Goal: Transaction & Acquisition: Download file/media

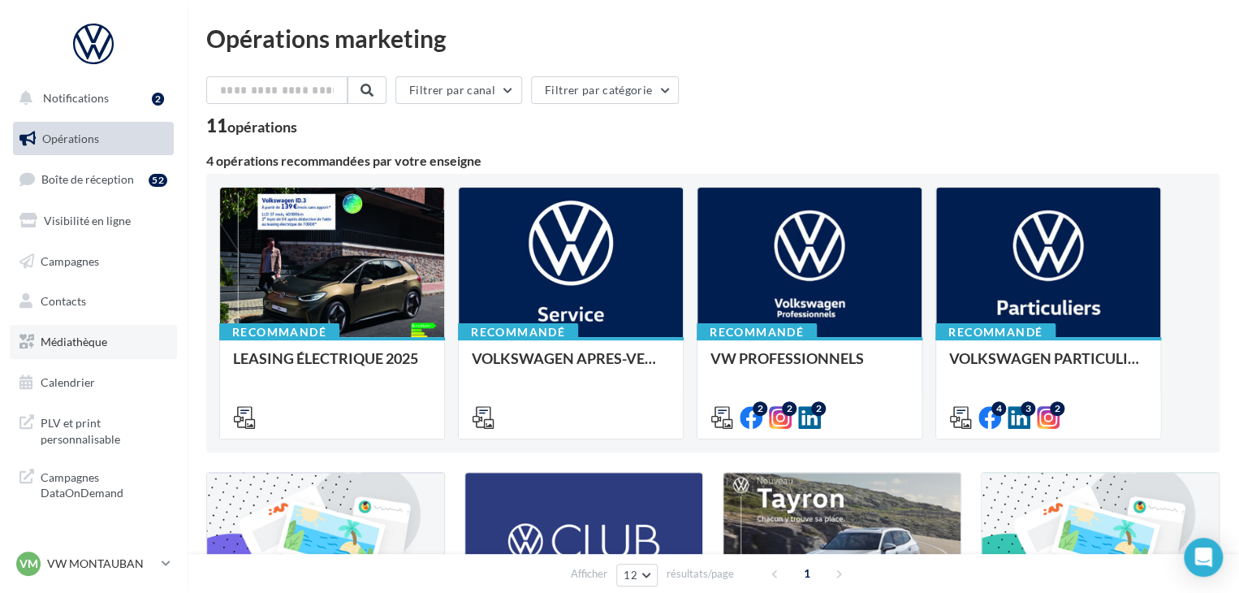
click at [124, 344] on link "Médiathèque" at bounding box center [93, 342] width 167 height 34
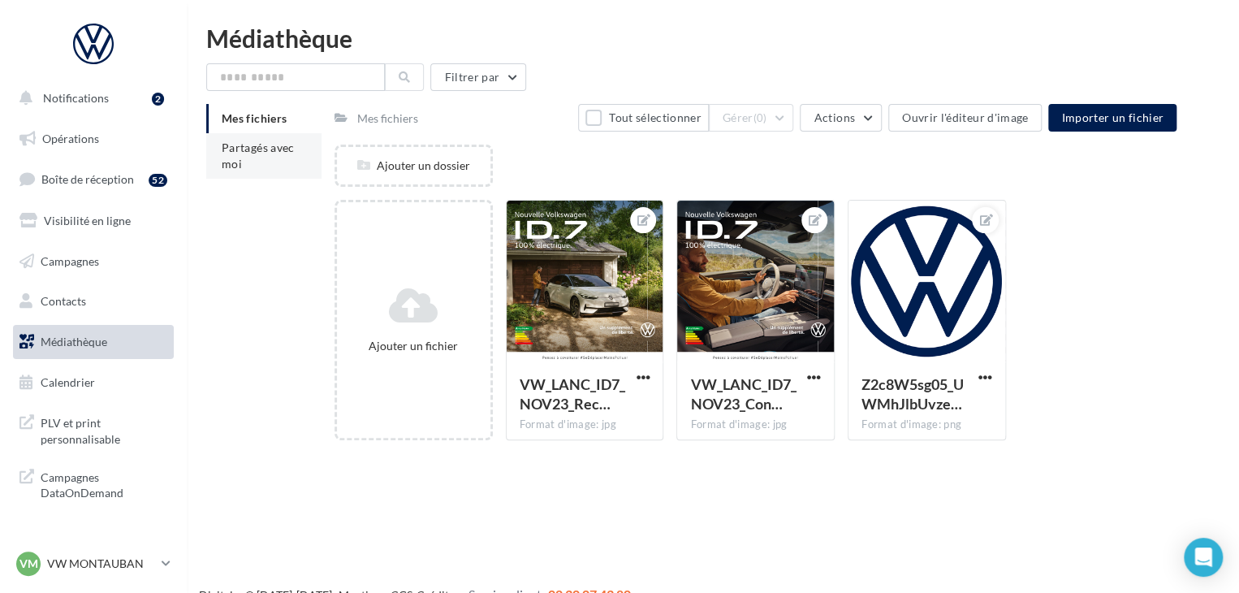
click at [236, 152] on span "Partagés avec moi" at bounding box center [258, 156] width 73 height 30
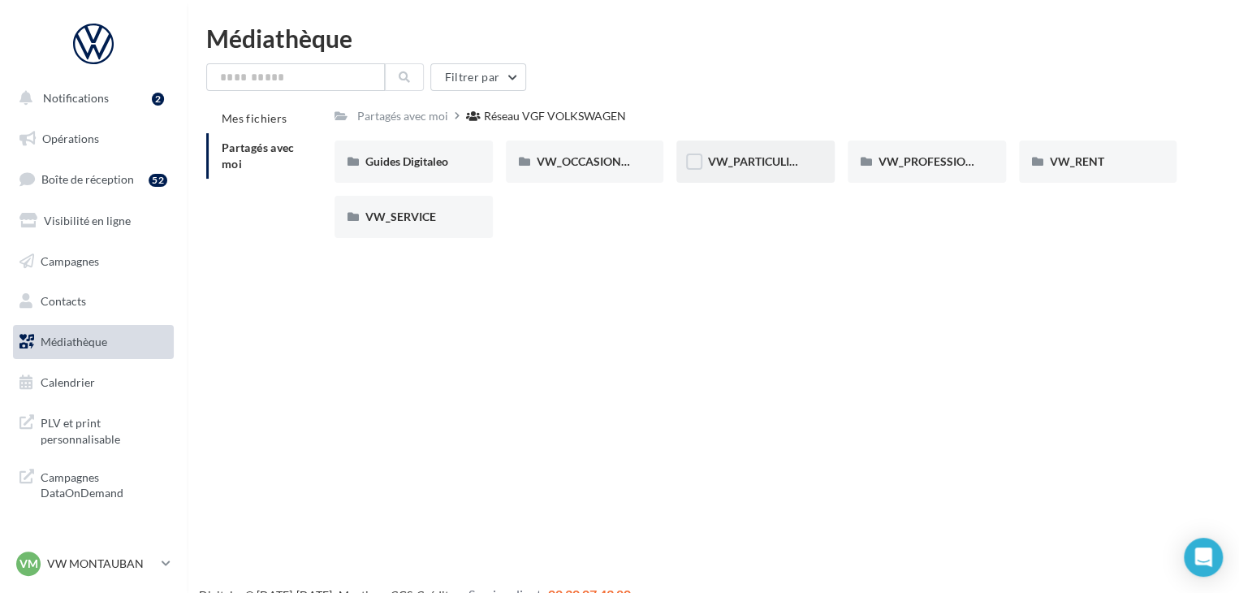
click at [757, 168] on span "VW_PARTICULIERS" at bounding box center [758, 161] width 102 height 14
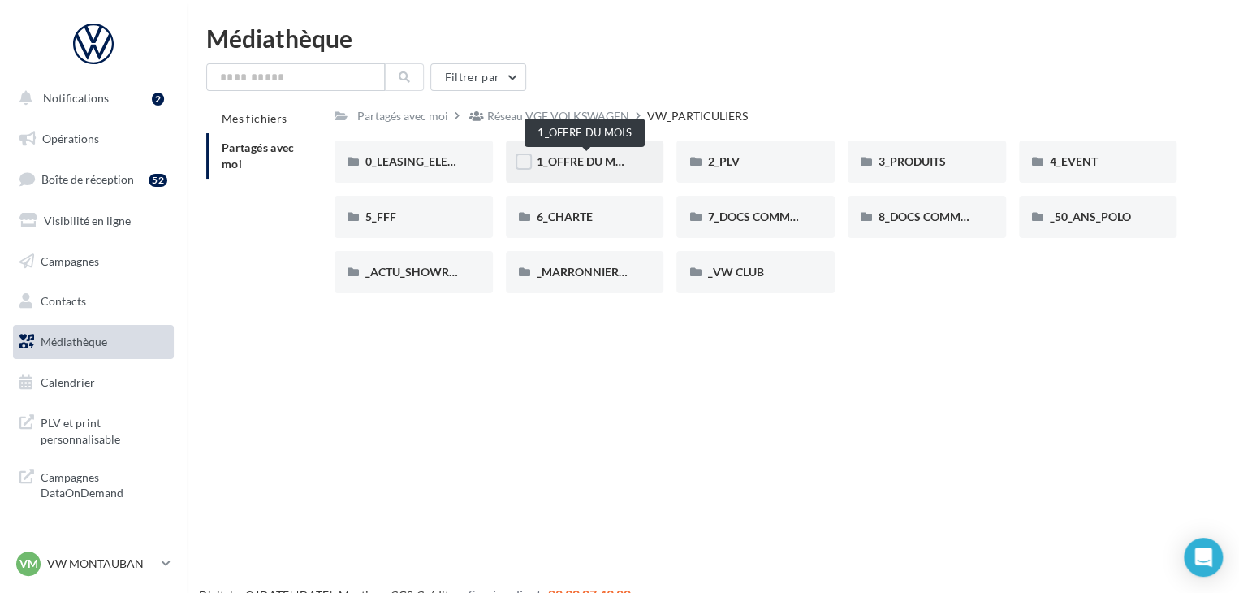
click at [556, 162] on span "1_OFFRE DU MOIS" at bounding box center [585, 161] width 97 height 14
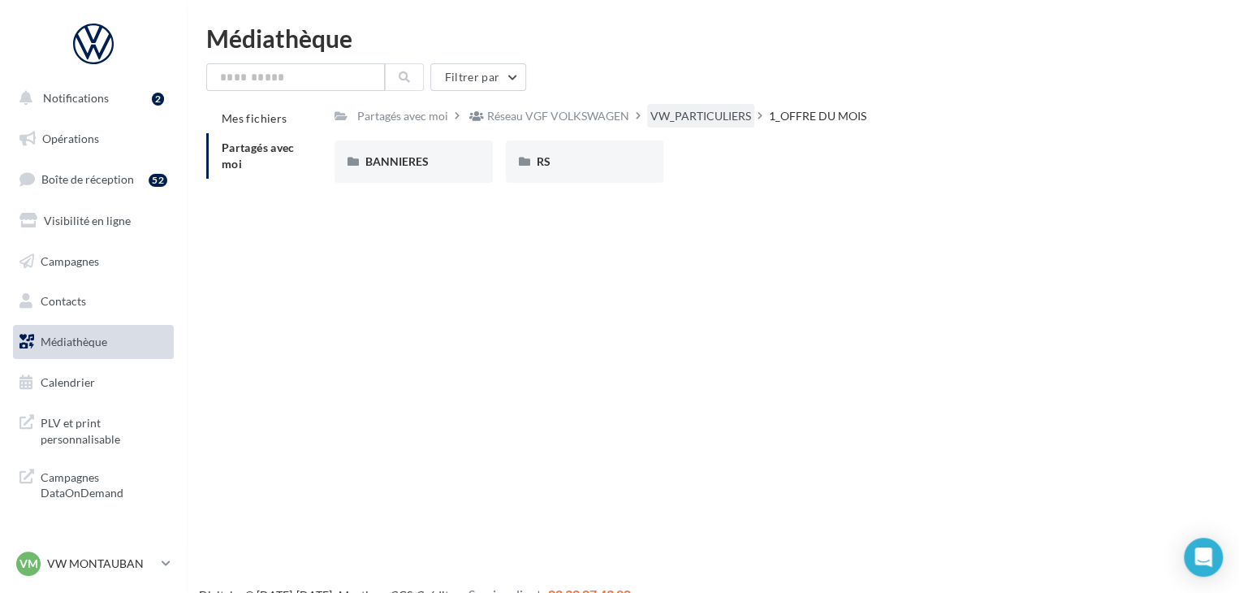
click at [707, 120] on div "VW_PARTICULIERS" at bounding box center [701, 116] width 101 height 16
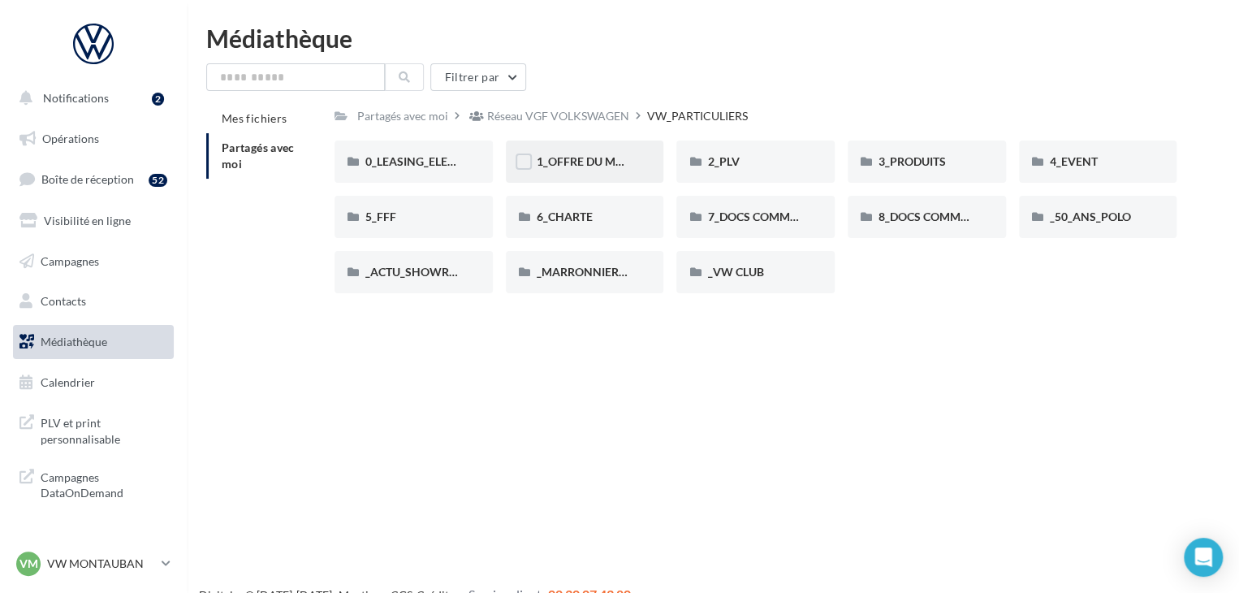
click at [556, 168] on span "1_OFFRE DU MOIS" at bounding box center [585, 161] width 97 height 14
click at [936, 163] on span "3_PRODUITS" at bounding box center [912, 161] width 67 height 14
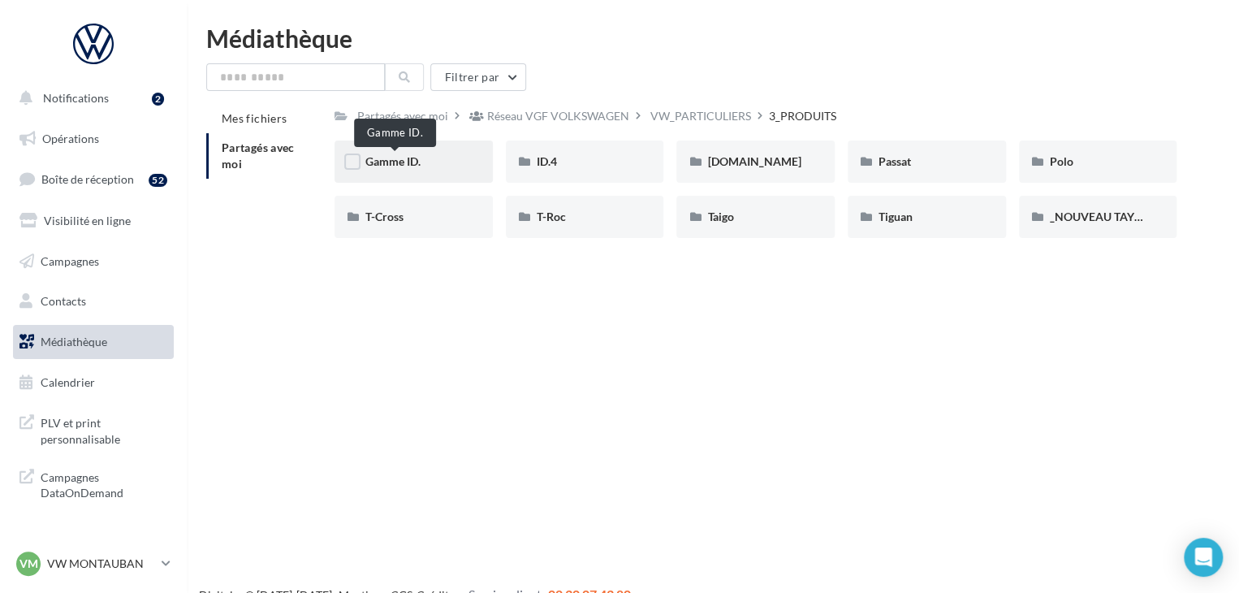
click at [404, 162] on span "Gamme ID." at bounding box center [392, 161] width 55 height 14
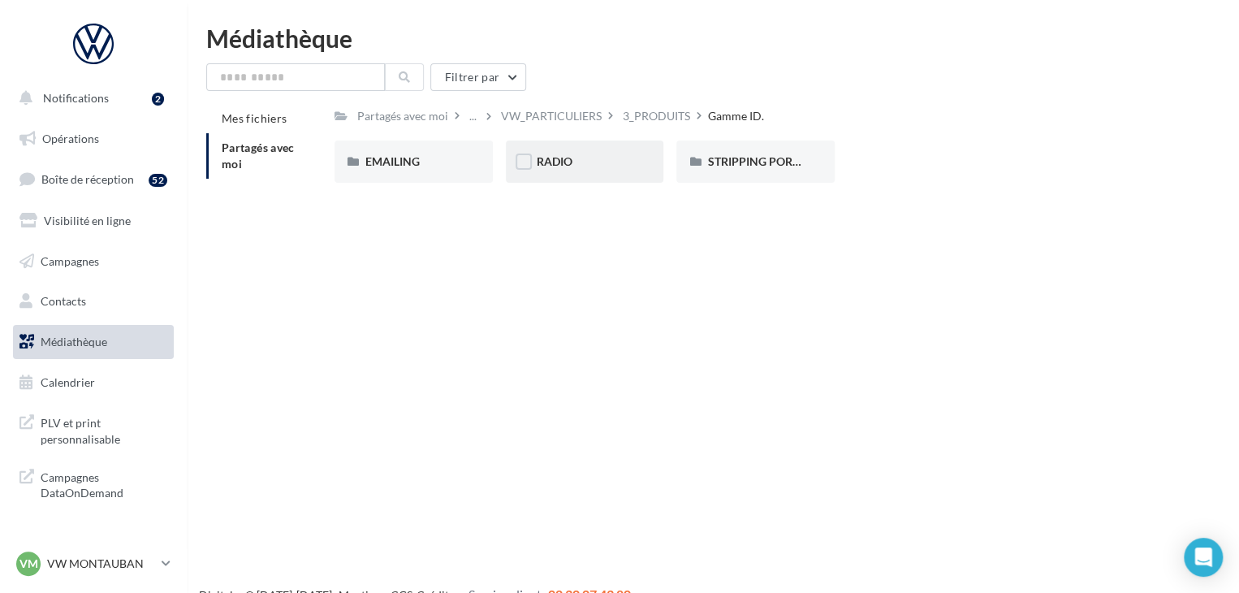
click at [590, 166] on div "RADIO" at bounding box center [585, 162] width 97 height 16
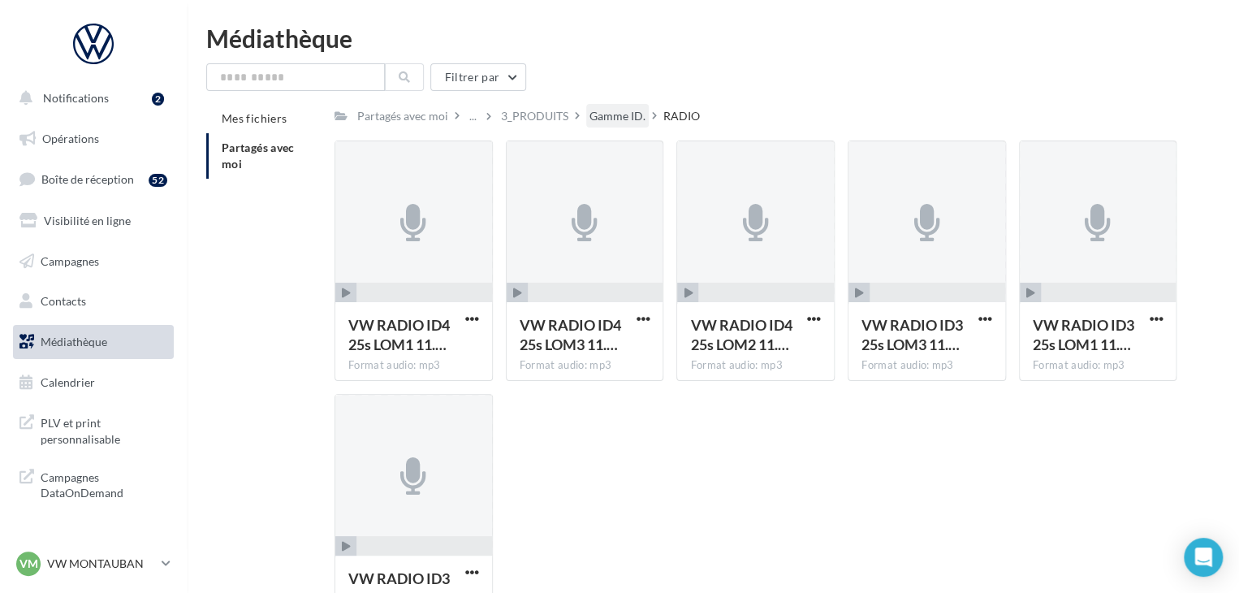
click at [632, 116] on div "Gamme ID." at bounding box center [618, 116] width 56 height 16
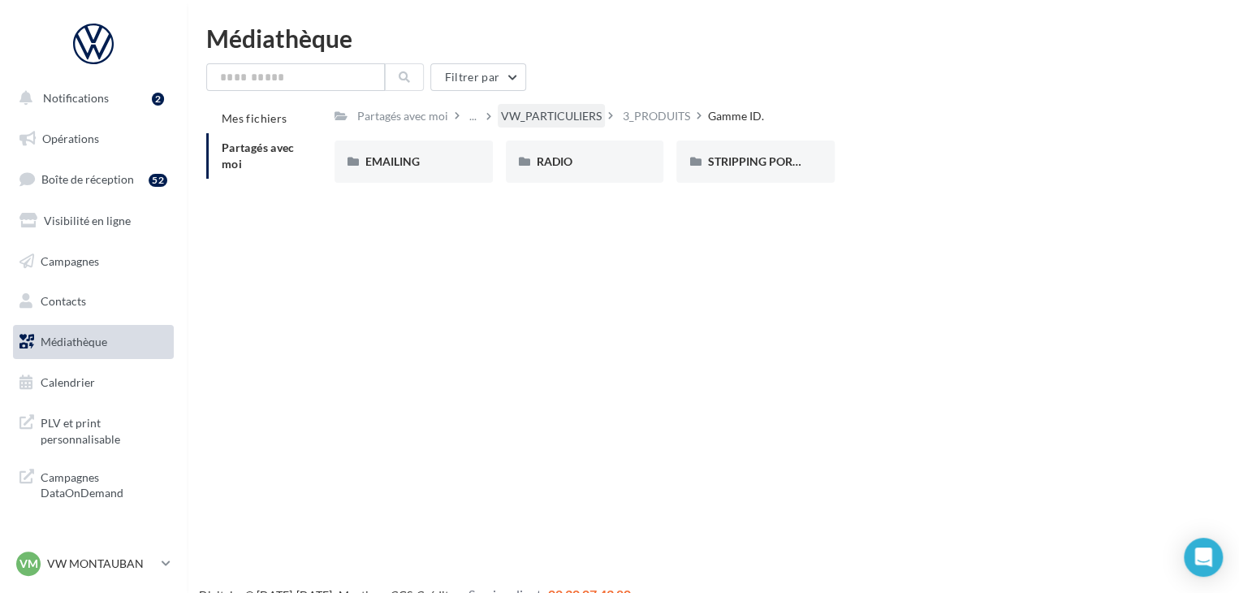
click at [591, 110] on div "VW_PARTICULIERS" at bounding box center [551, 116] width 101 height 16
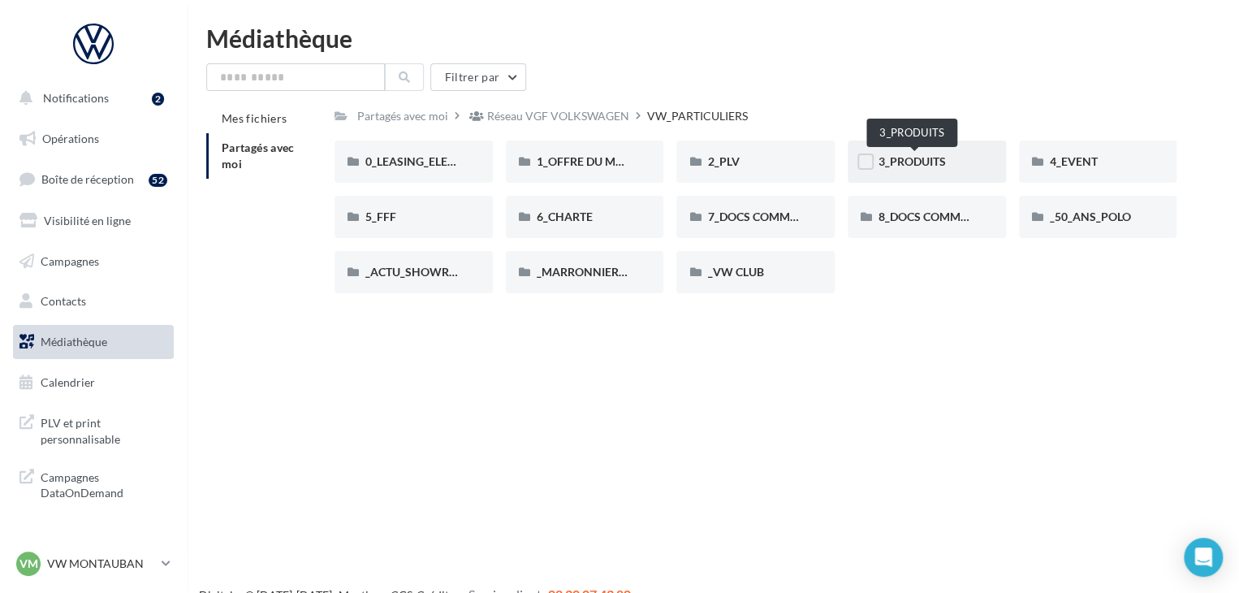
click at [928, 167] on span "3_PRODUITS" at bounding box center [912, 161] width 67 height 14
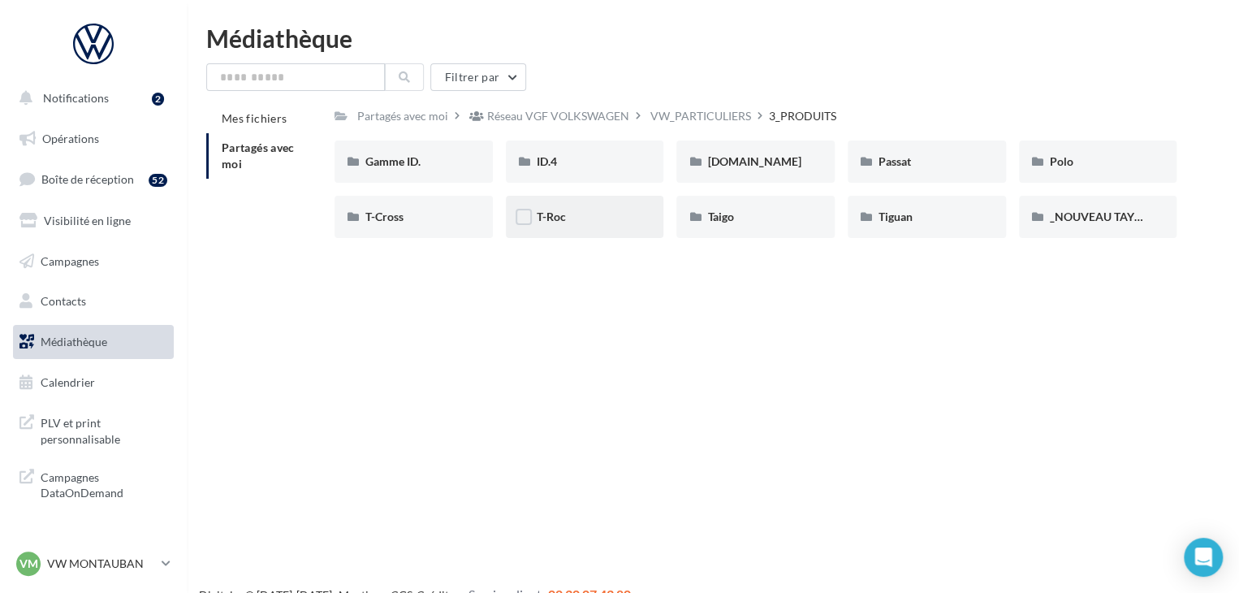
click at [608, 223] on div "T-Roc" at bounding box center [585, 217] width 97 height 16
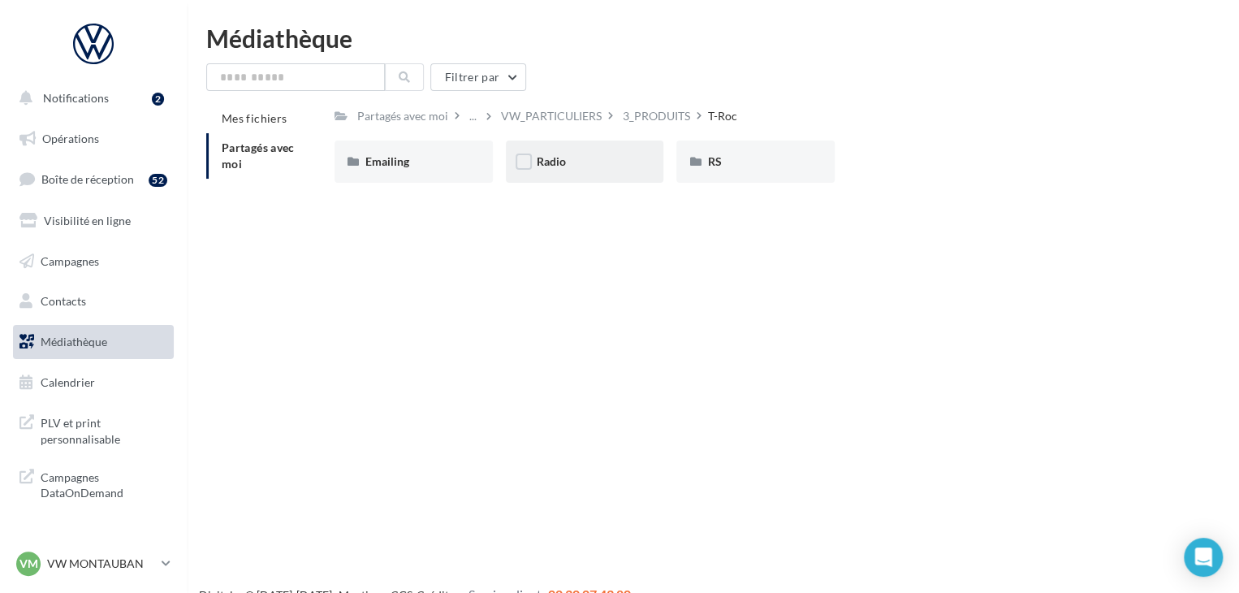
click at [607, 173] on div "Radio" at bounding box center [585, 162] width 158 height 42
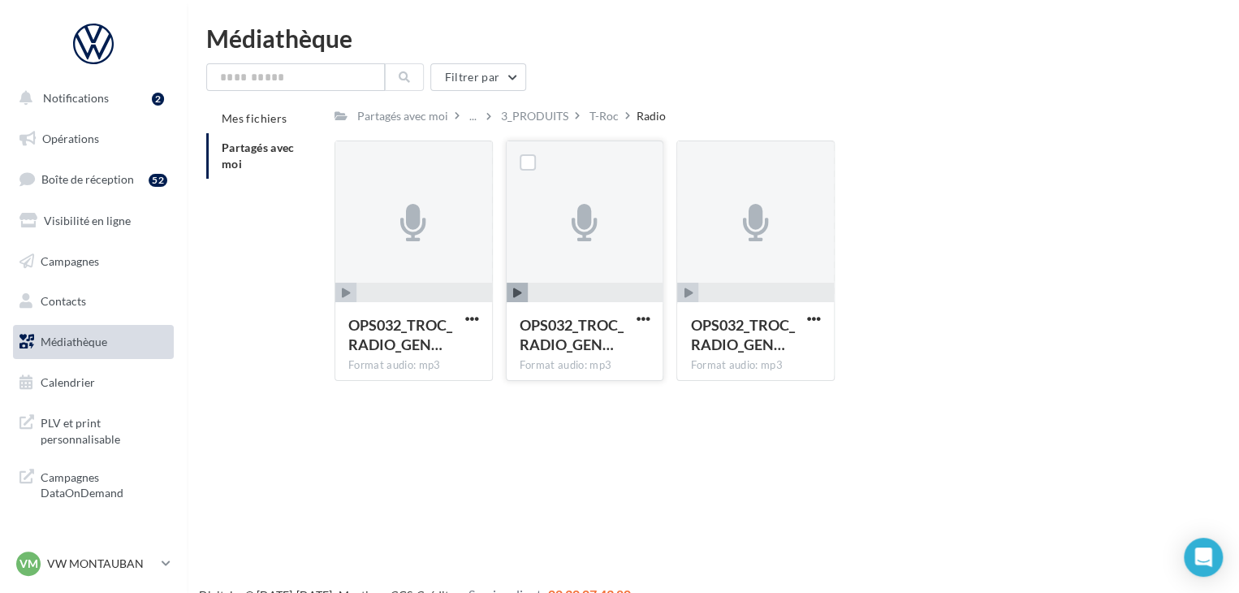
click at [577, 238] on icon at bounding box center [585, 223] width 26 height 37
click at [511, 291] on span "button" at bounding box center [517, 293] width 21 height 21
click at [569, 110] on div "3_PRODUITS" at bounding box center [534, 116] width 67 height 16
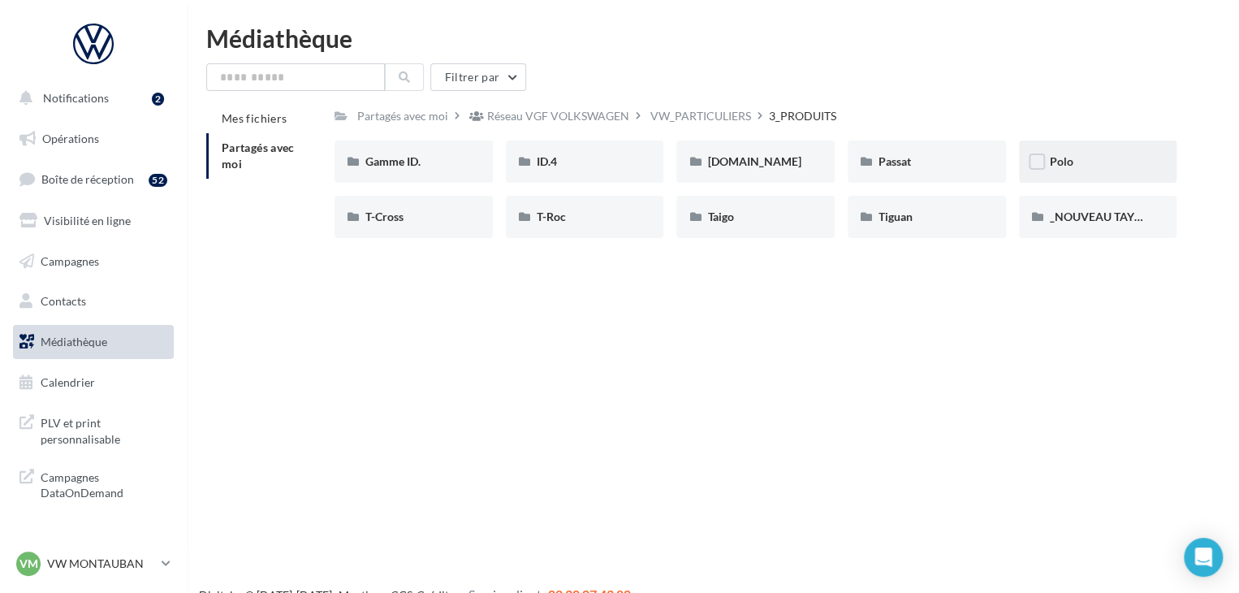
click at [1048, 170] on div "Polo" at bounding box center [1098, 162] width 158 height 42
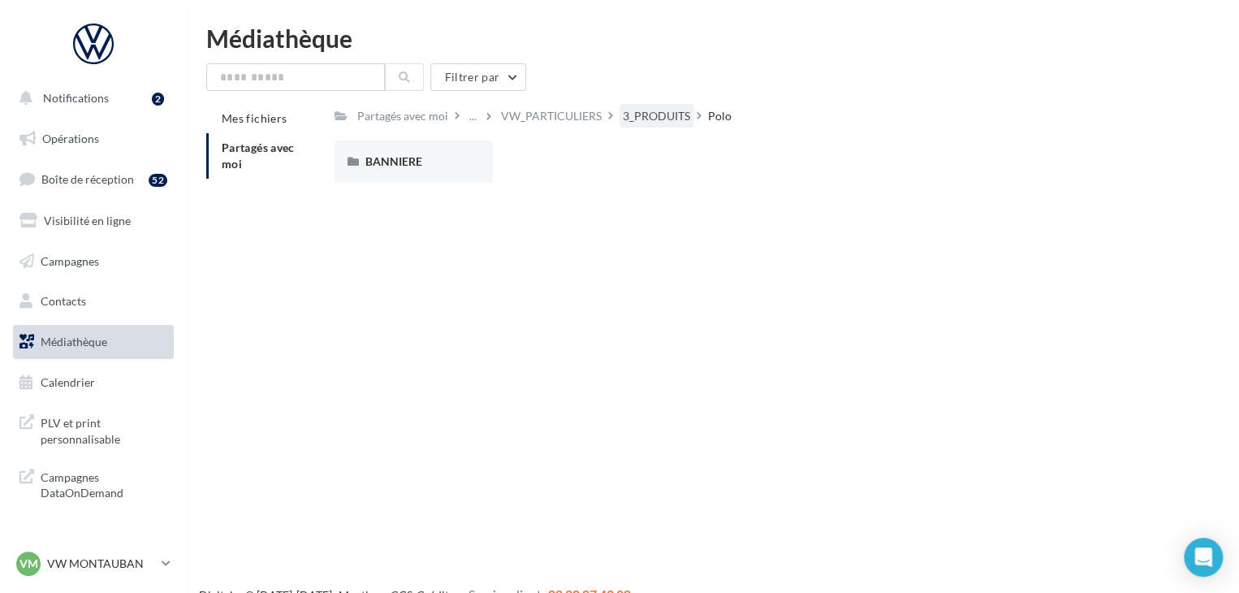
click at [648, 127] on div "3_PRODUITS" at bounding box center [657, 116] width 74 height 24
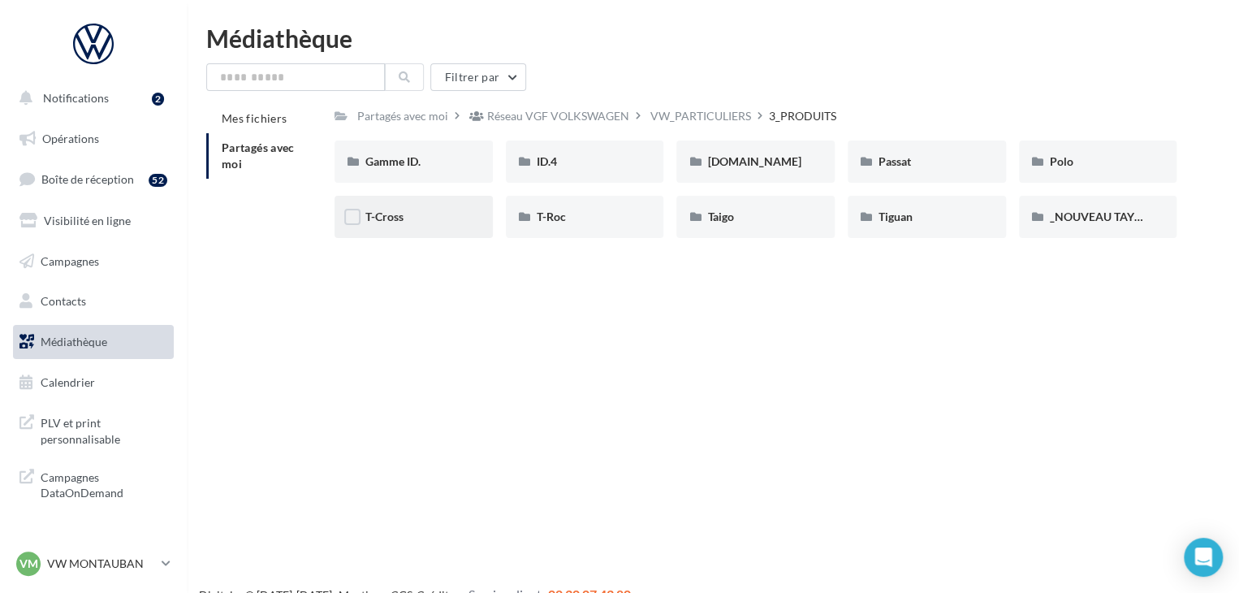
click at [459, 224] on div "T-Cross" at bounding box center [413, 217] width 97 height 16
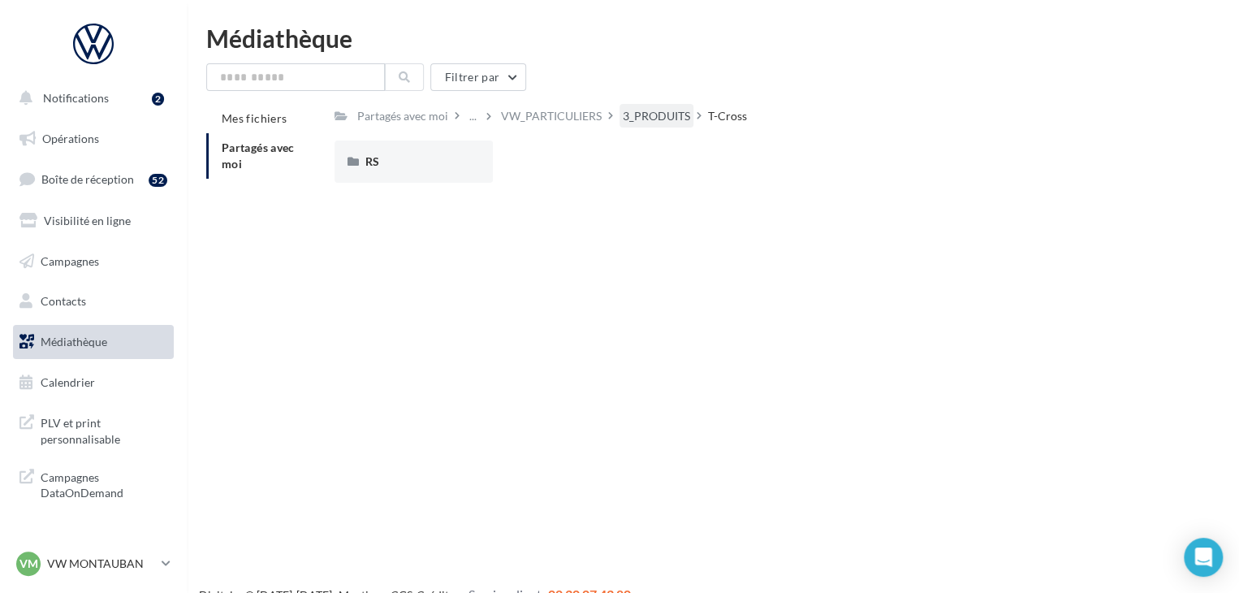
click at [666, 121] on div "3_PRODUITS" at bounding box center [656, 116] width 67 height 16
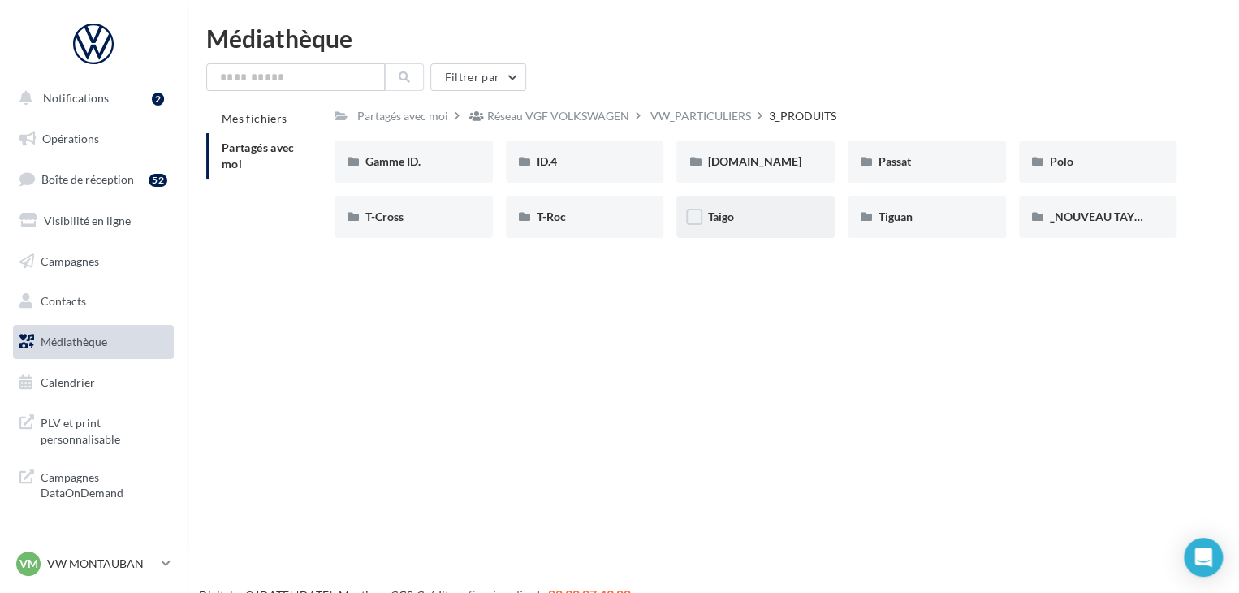
click at [750, 214] on div "Taigo" at bounding box center [755, 217] width 97 height 16
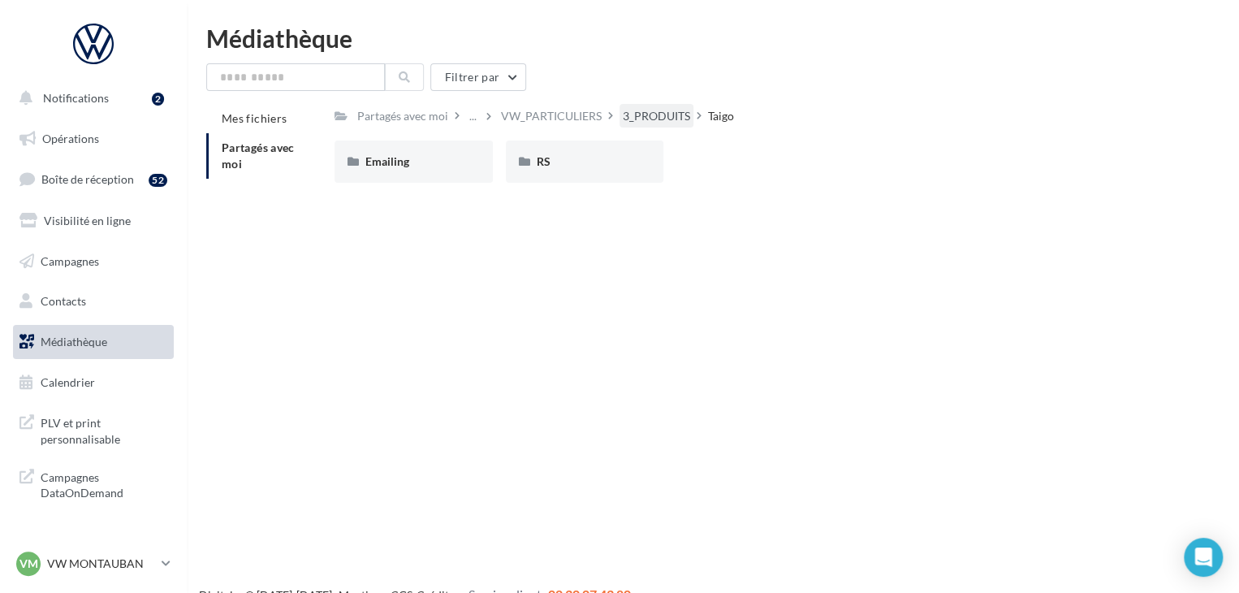
click at [689, 116] on div "3_PRODUITS" at bounding box center [656, 116] width 67 height 16
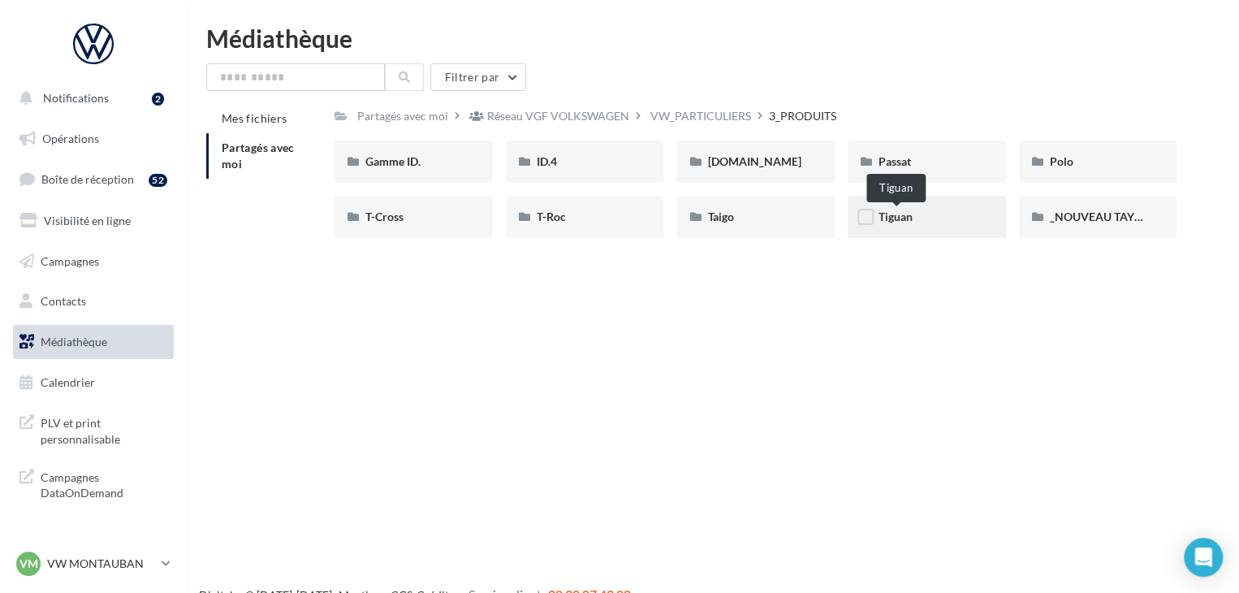
click at [902, 223] on span "Tiguan" at bounding box center [896, 217] width 34 height 14
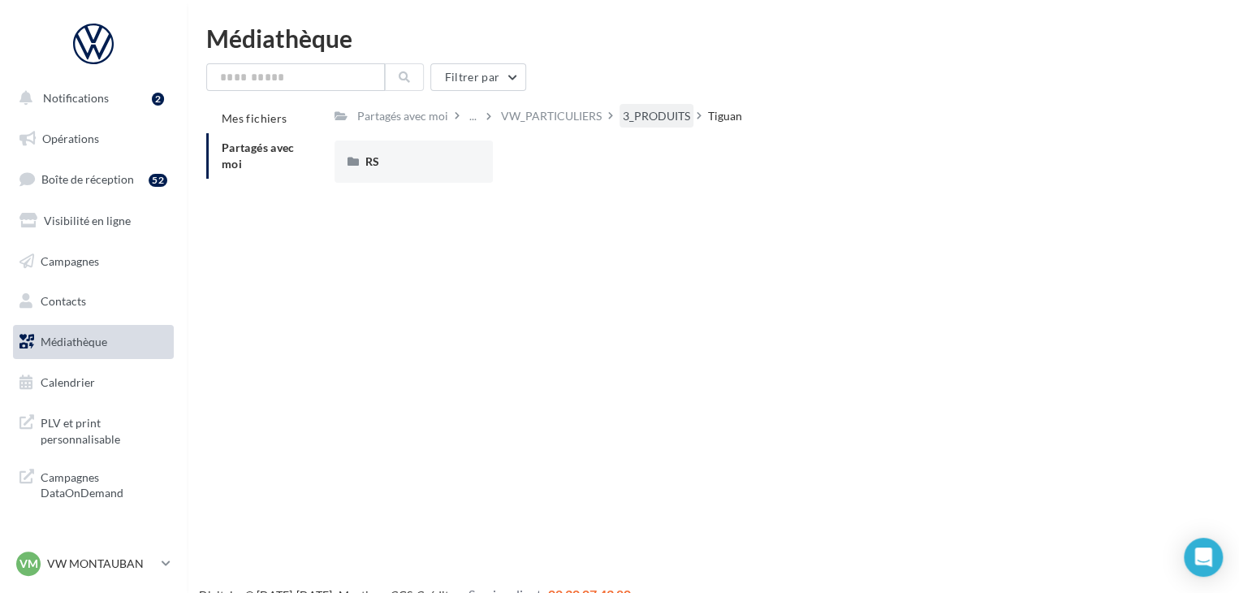
click at [685, 121] on div "3_PRODUITS" at bounding box center [656, 116] width 67 height 16
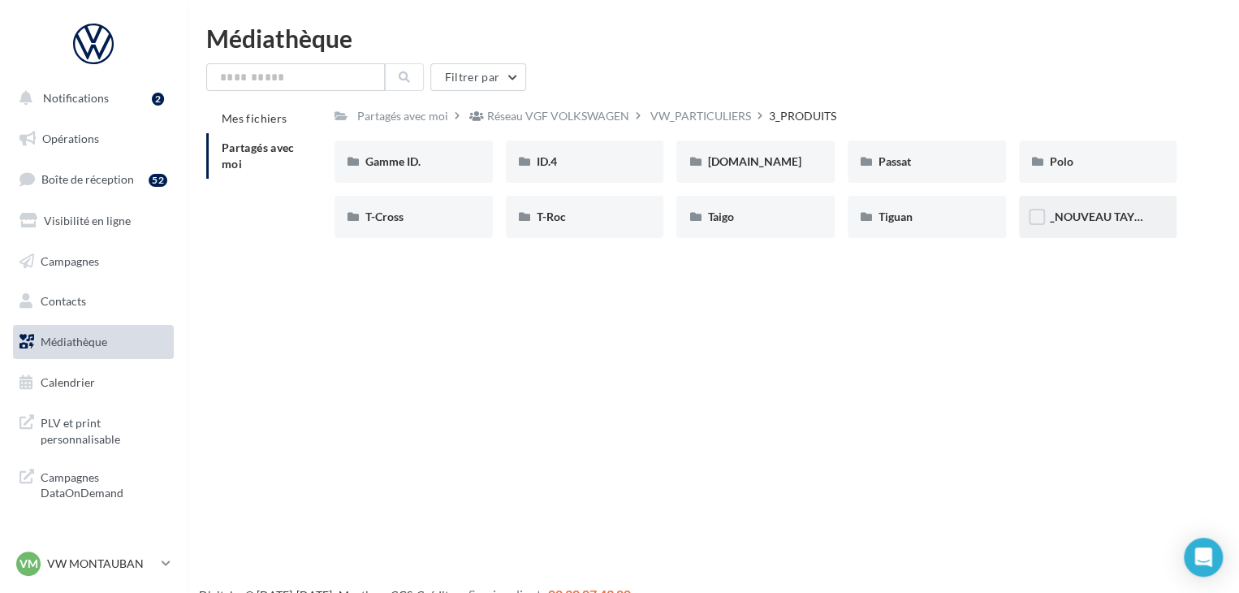
click at [1083, 231] on div "_NOUVEAU TAYRON" at bounding box center [1098, 217] width 158 height 42
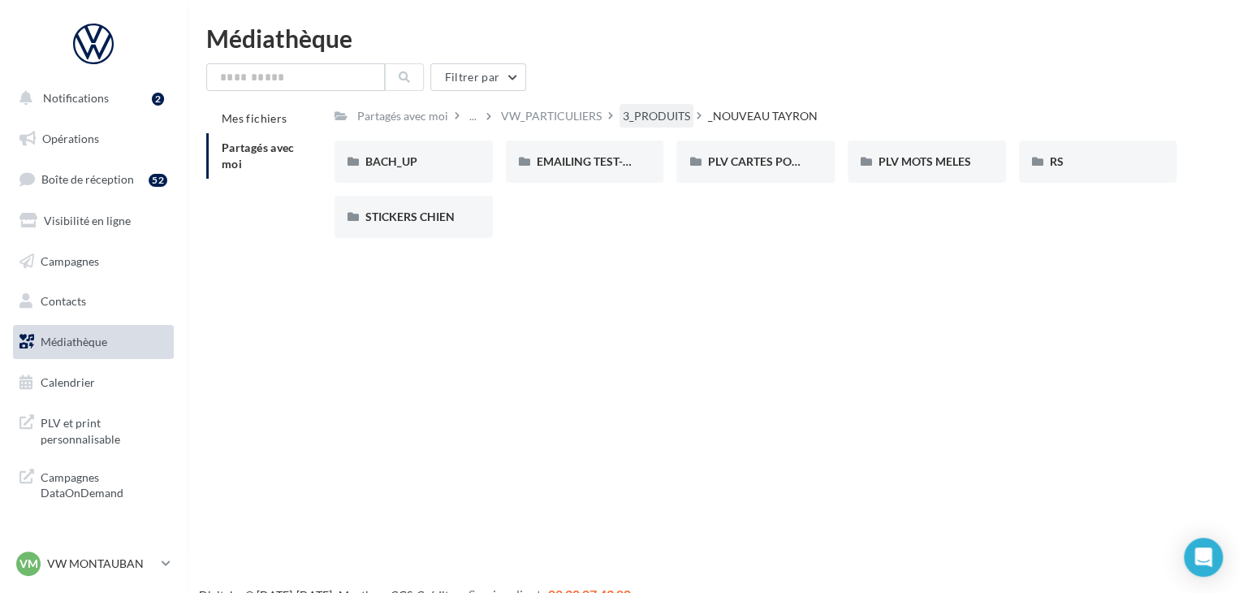
click at [672, 123] on div "3_PRODUITS" at bounding box center [656, 116] width 67 height 16
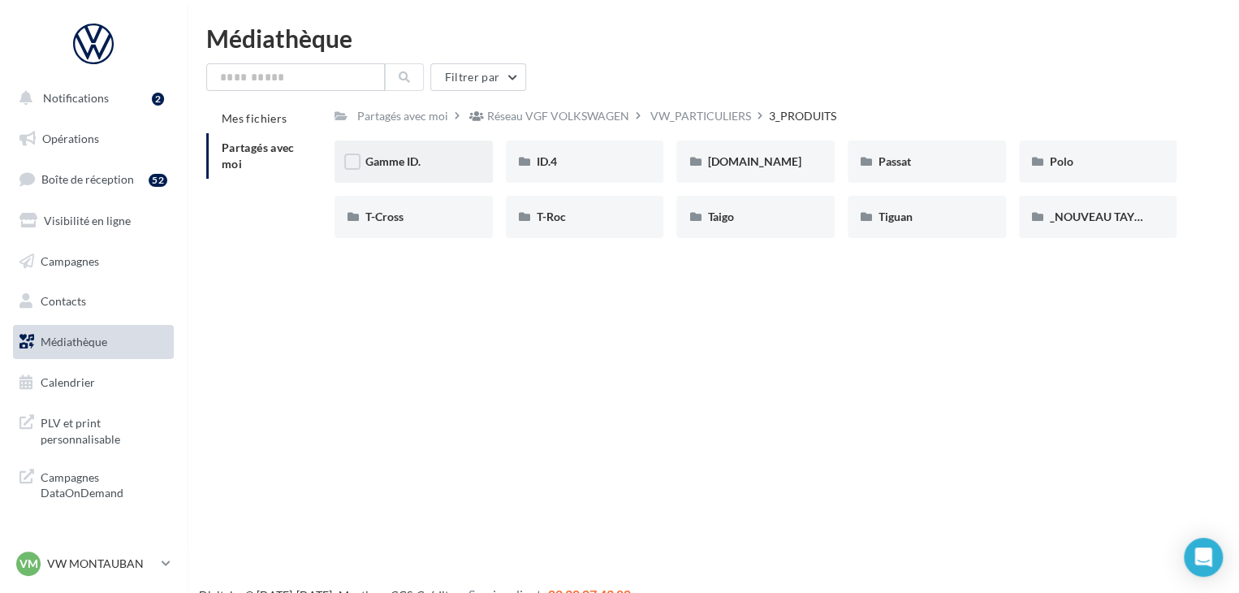
click at [484, 155] on div "Gamme ID." at bounding box center [414, 162] width 158 height 42
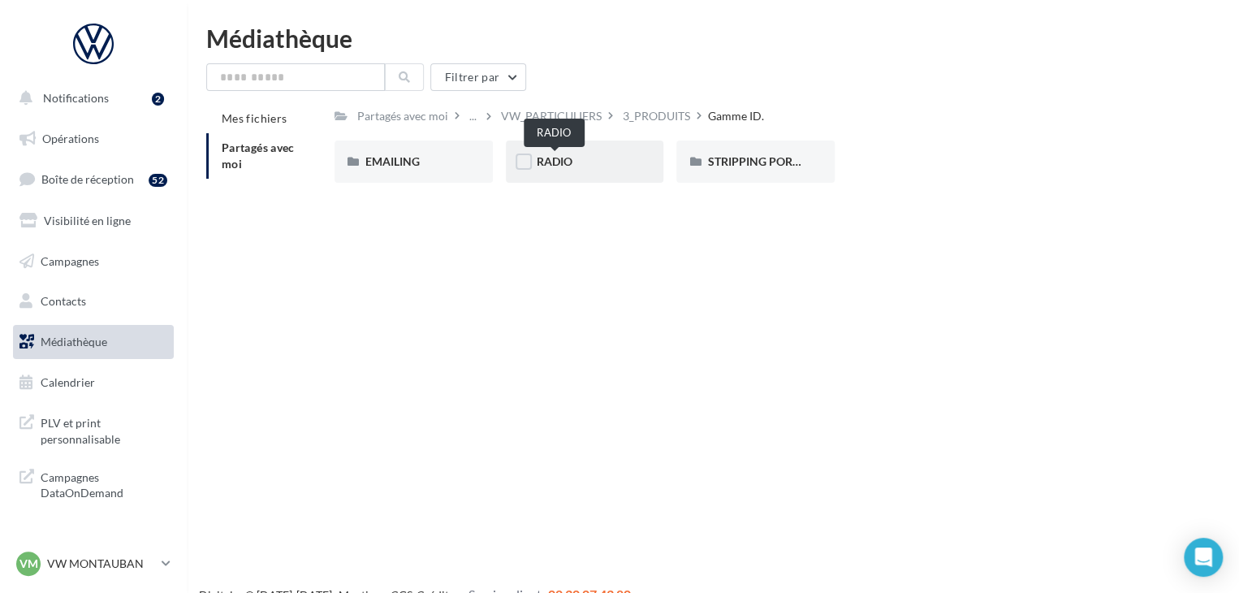
click at [563, 162] on span "RADIO" at bounding box center [555, 161] width 36 height 14
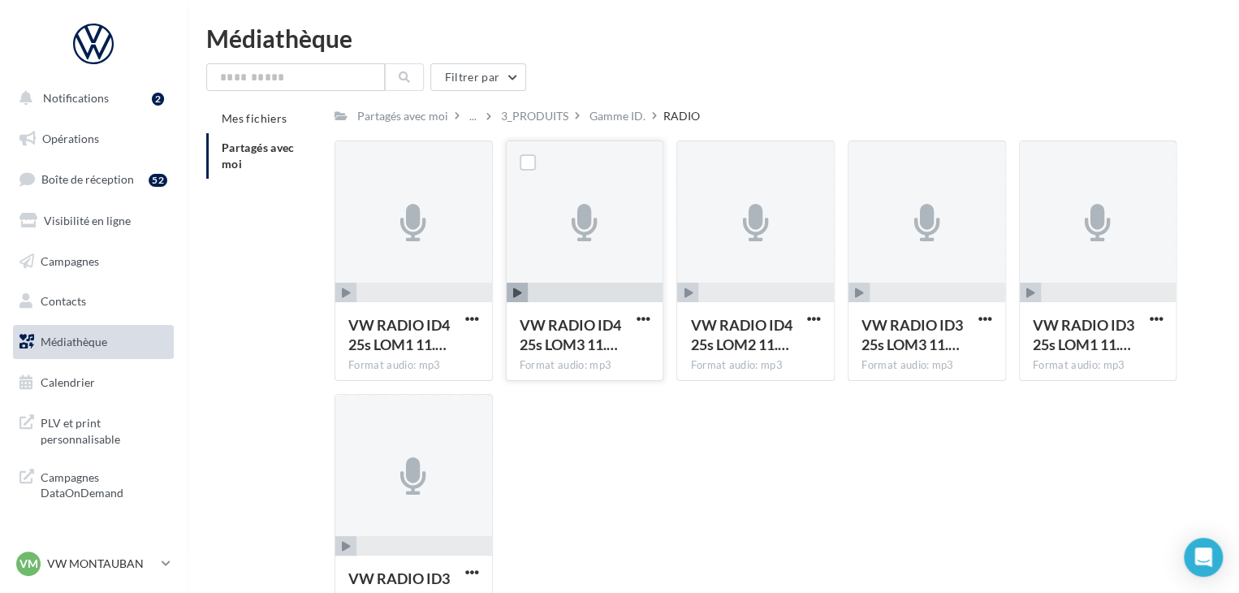
click at [515, 290] on icon "button" at bounding box center [517, 293] width 9 height 10
click at [616, 127] on div "Gamme ID." at bounding box center [617, 116] width 63 height 24
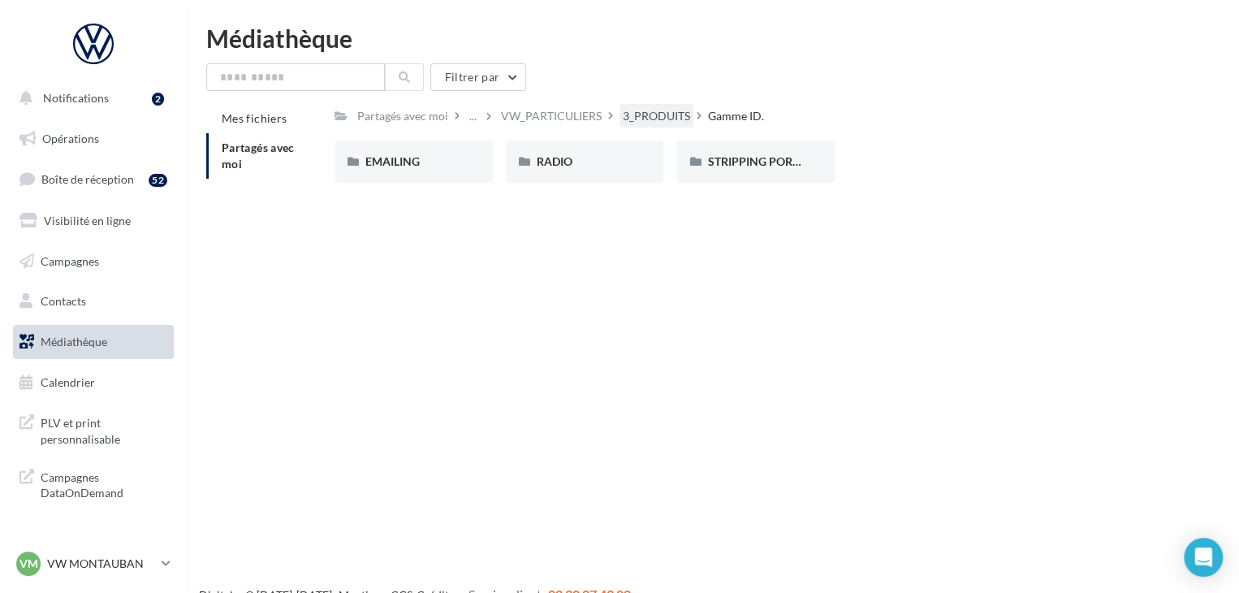
click at [655, 115] on div "3_PRODUITS" at bounding box center [656, 116] width 67 height 16
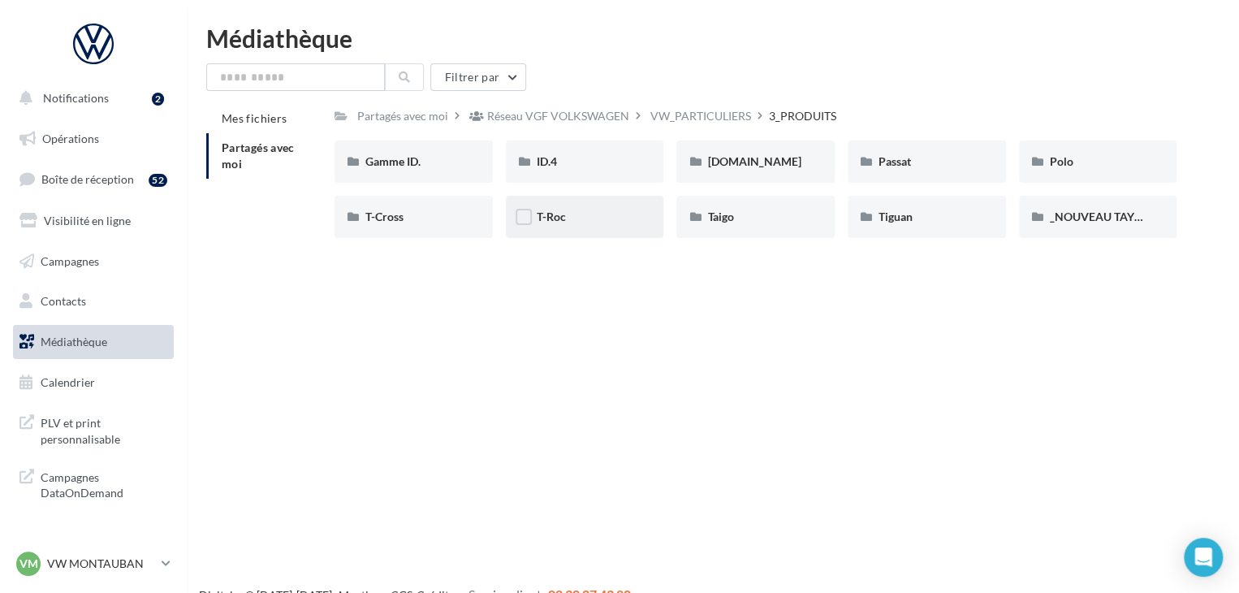
click at [602, 216] on div "T-Roc" at bounding box center [585, 217] width 97 height 16
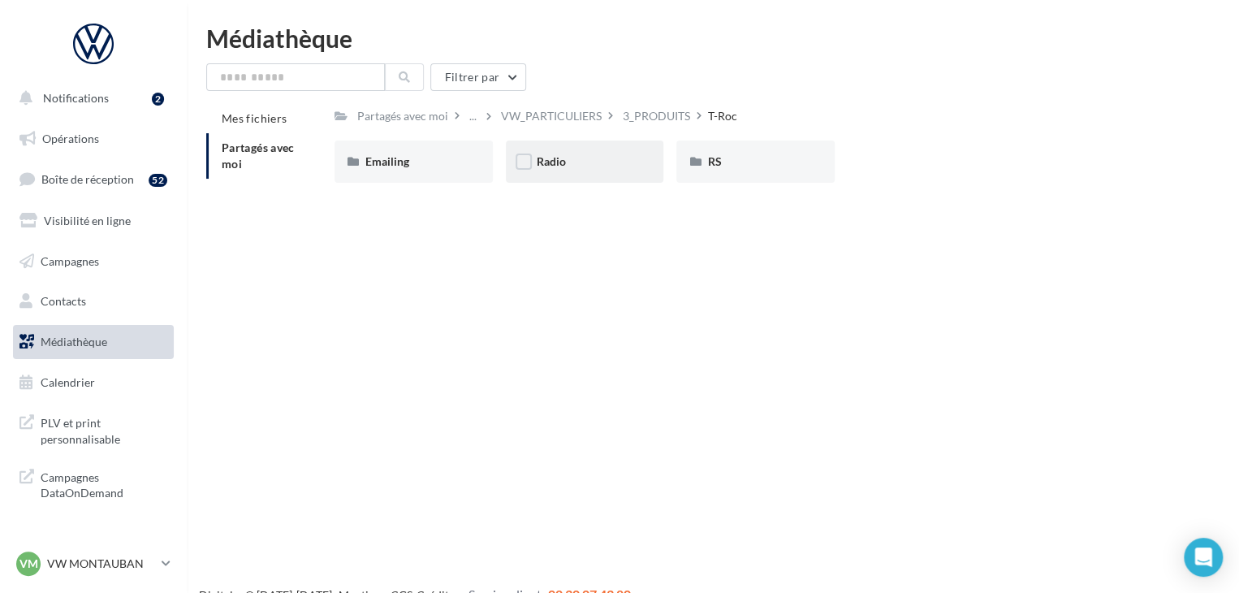
click at [596, 174] on div "Radio" at bounding box center [585, 162] width 158 height 42
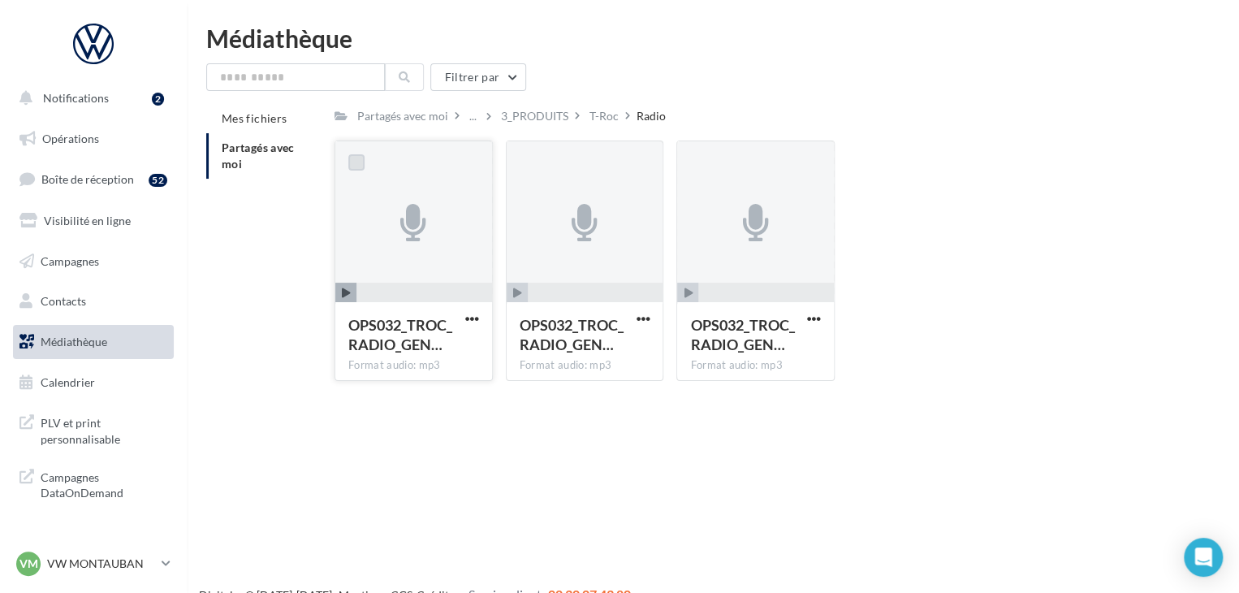
click at [354, 160] on label at bounding box center [356, 162] width 16 height 16
click at [523, 160] on label at bounding box center [528, 162] width 16 height 16
click at [692, 167] on label at bounding box center [698, 162] width 16 height 16
click at [475, 318] on span "button" at bounding box center [472, 319] width 14 height 14
click at [418, 359] on button "Télécharger" at bounding box center [401, 351] width 162 height 42
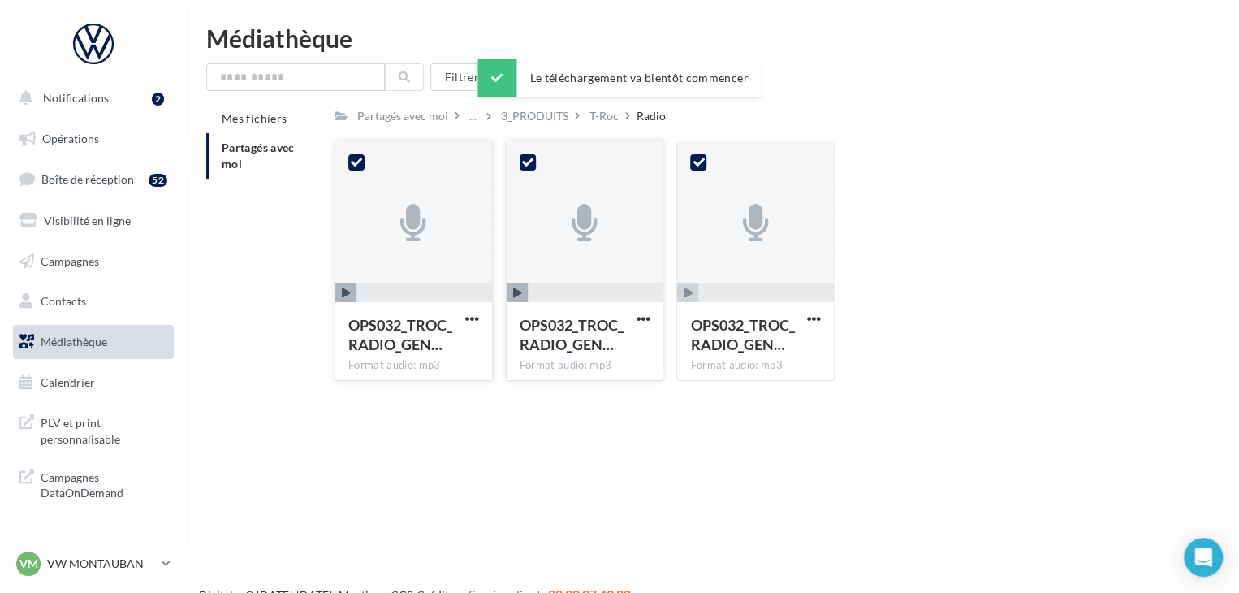
click at [656, 319] on div "OPS032_TROC_RADIO_GEN… Format audio: mp3" at bounding box center [585, 340] width 157 height 76
click at [651, 316] on button "button" at bounding box center [643, 320] width 20 height 16
click at [613, 345] on button "Télécharger" at bounding box center [572, 351] width 162 height 42
click at [809, 319] on span "button" at bounding box center [814, 319] width 14 height 14
click at [772, 355] on button "Télécharger" at bounding box center [743, 351] width 162 height 42
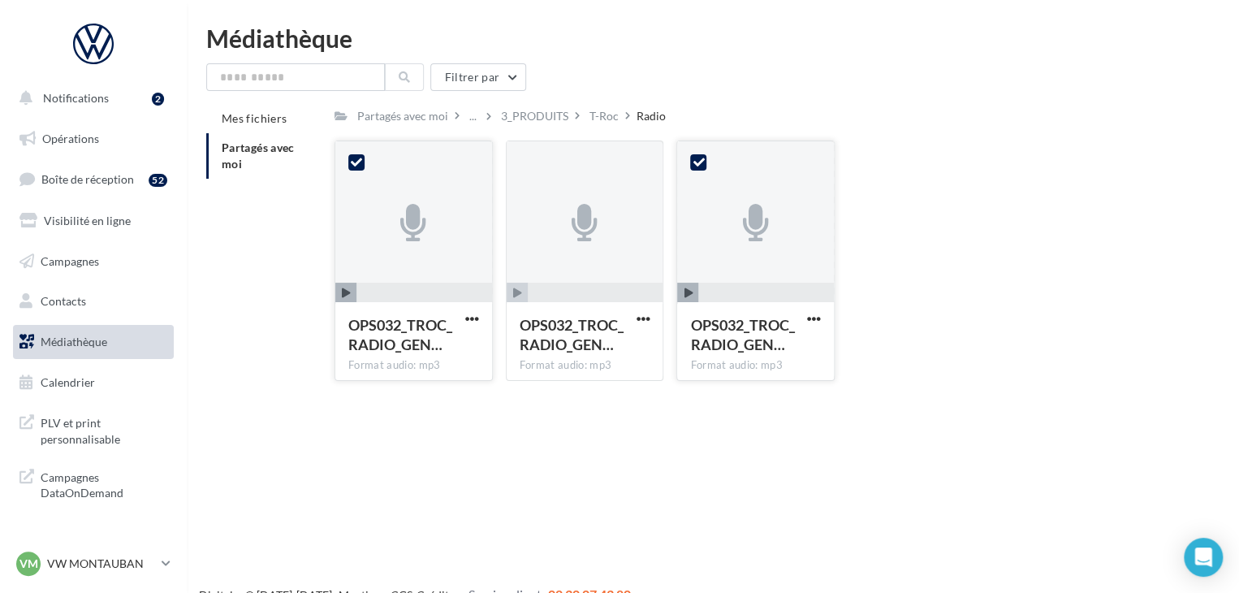
drag, startPoint x: 1028, startPoint y: 374, endPoint x: 1045, endPoint y: 280, distance: 94.9
click at [1033, 368] on div "OPS032_TROC_RADIO_GEN… Format audio: mp3 2 OPS032_TROC_RADIO_GENERIK_GPS_LOM3 0…" at bounding box center [762, 267] width 855 height 253
